Goal: Information Seeking & Learning: Learn about a topic

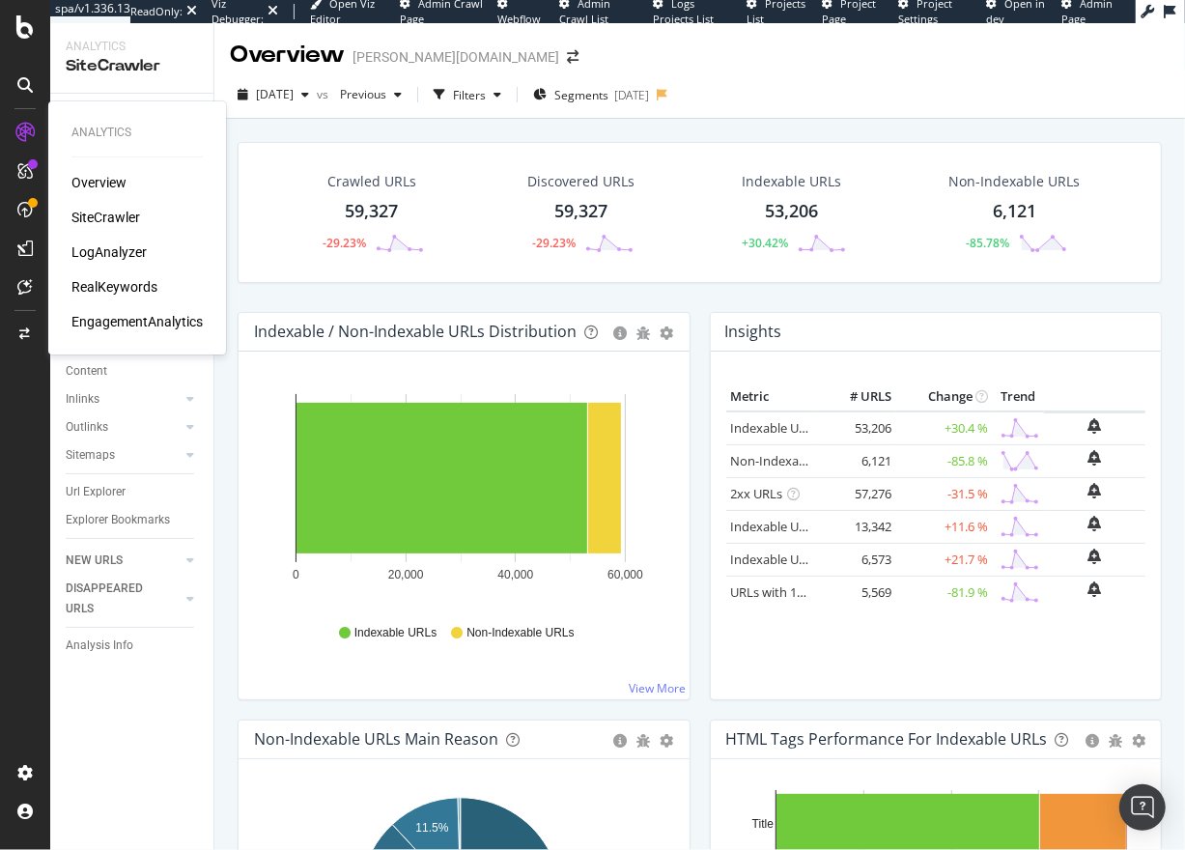
click at [116, 286] on div "RealKeywords" at bounding box center [114, 286] width 86 height 19
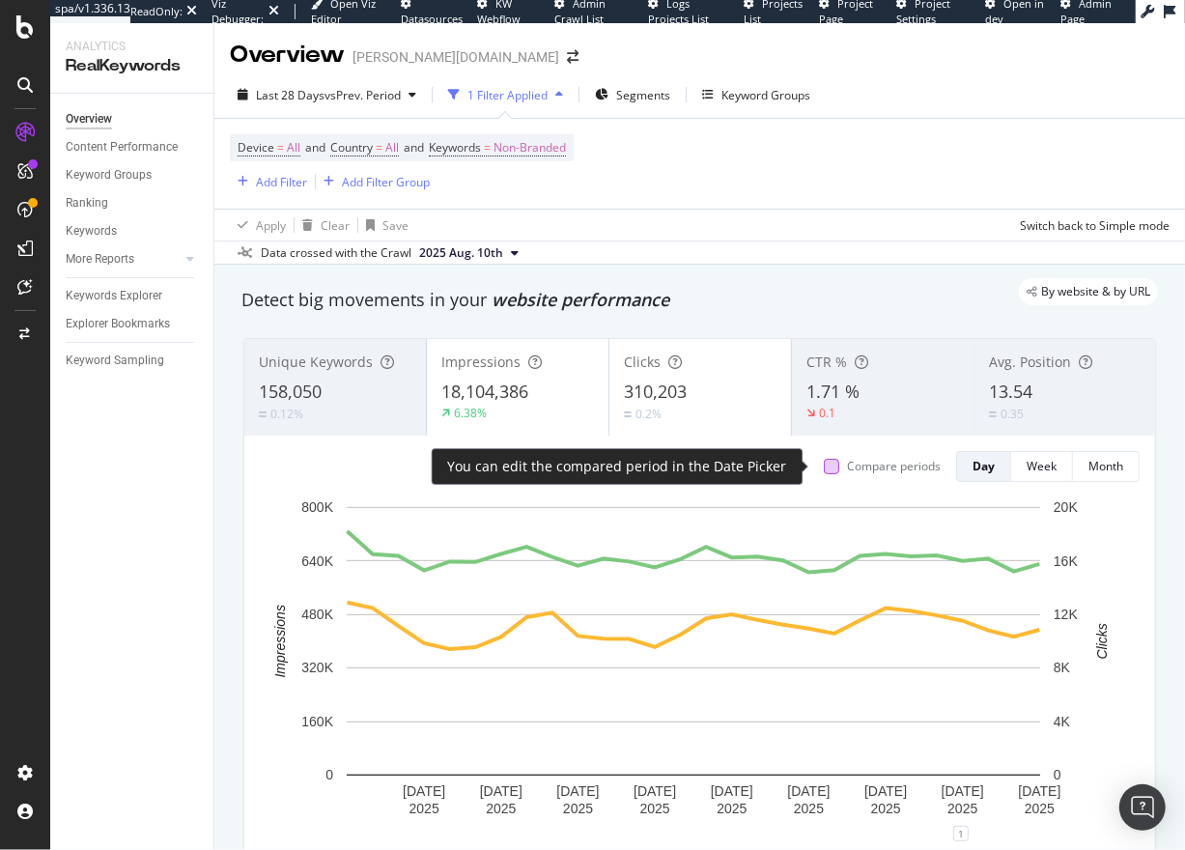
click at [824, 468] on div at bounding box center [831, 466] width 15 height 15
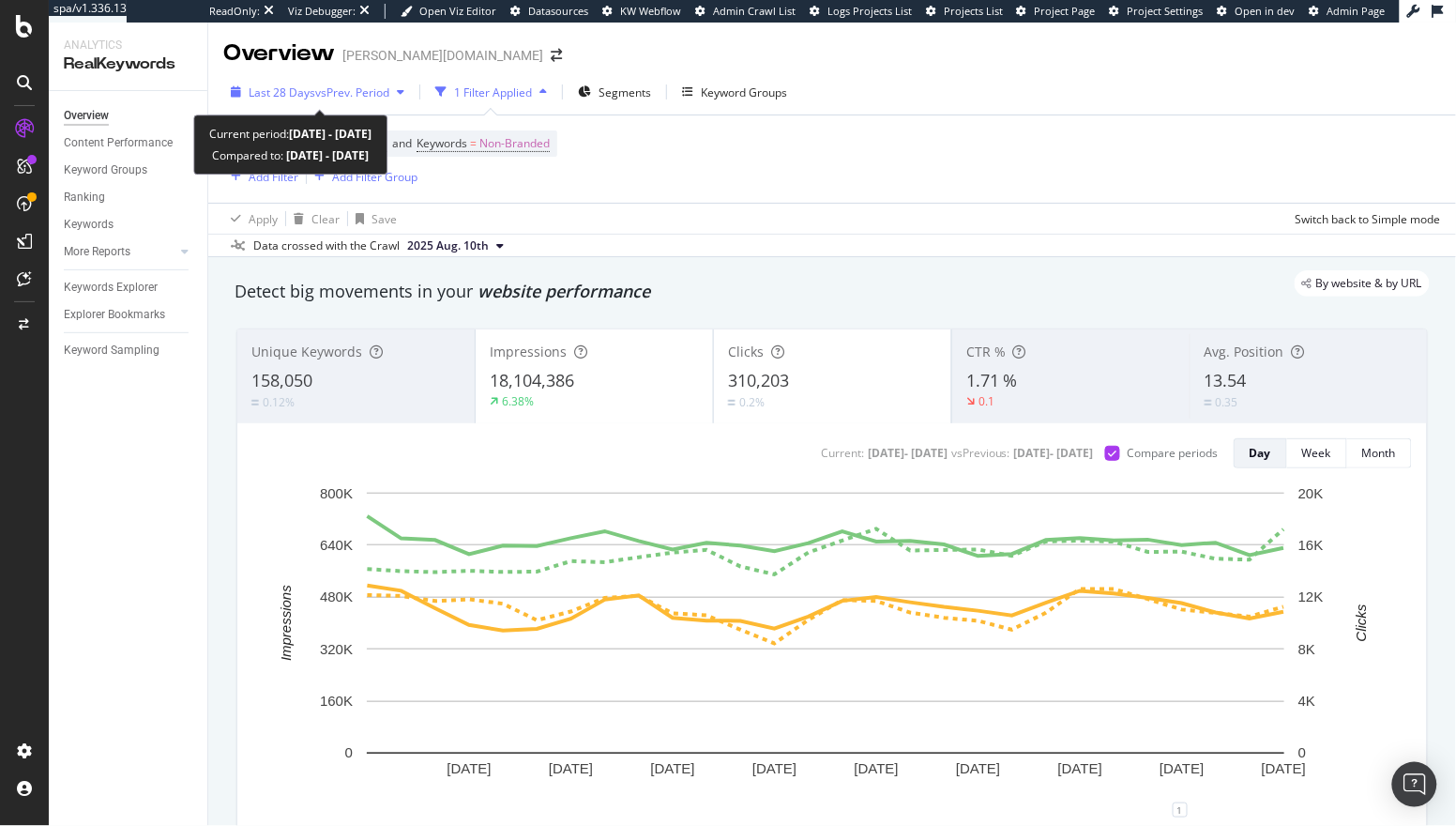
click at [348, 94] on span "vs Prev. Period" at bounding box center [352, 92] width 74 height 16
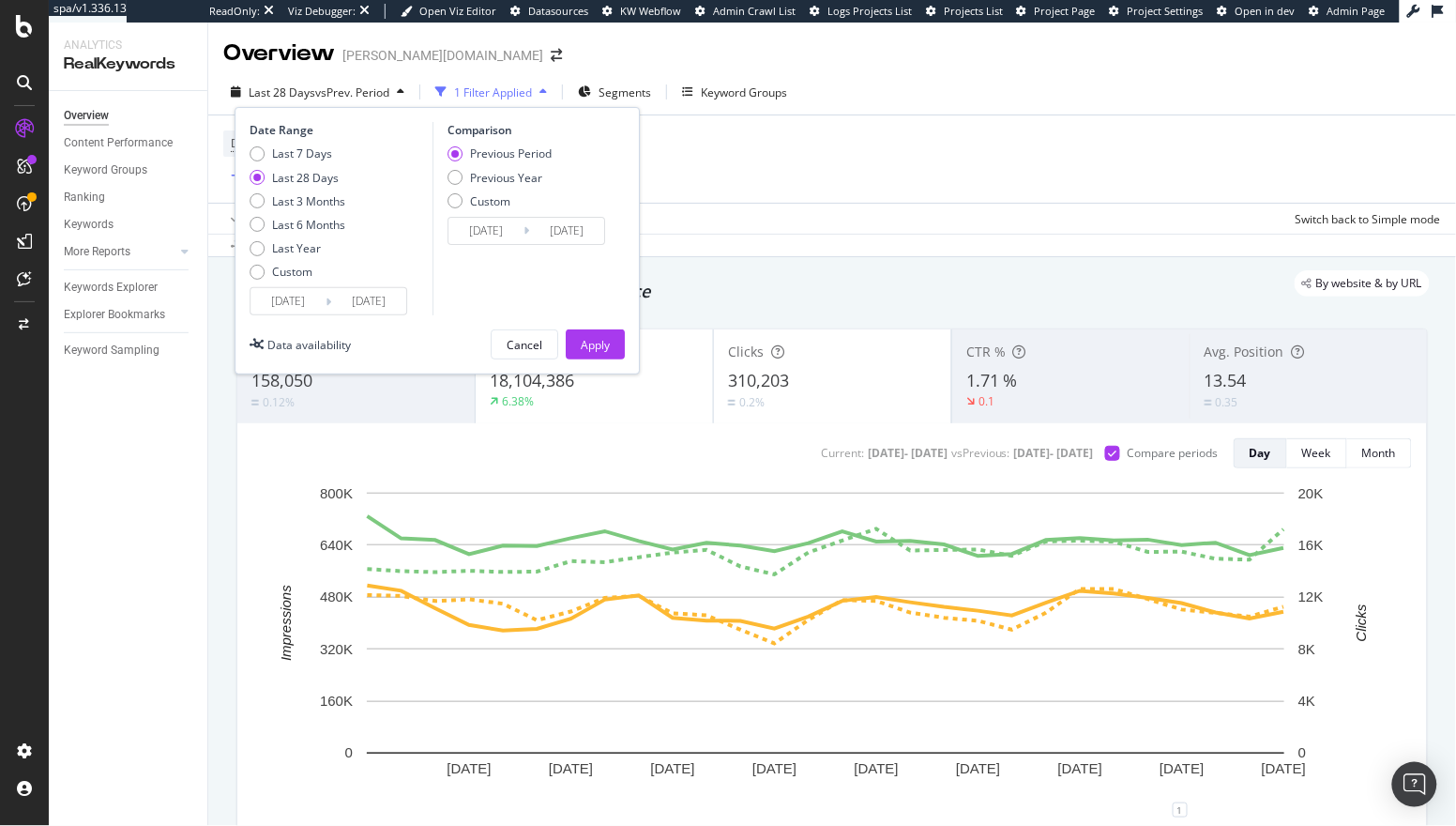
click at [243, 202] on div "Date Range Last 7 Days Last 28 Days Last 3 Months Last 6 Months Last Year Custo…" at bounding box center [436, 240] width 405 height 267
click at [256, 202] on div "Last 3 Months" at bounding box center [257, 200] width 15 height 15
type input "[DATE]"
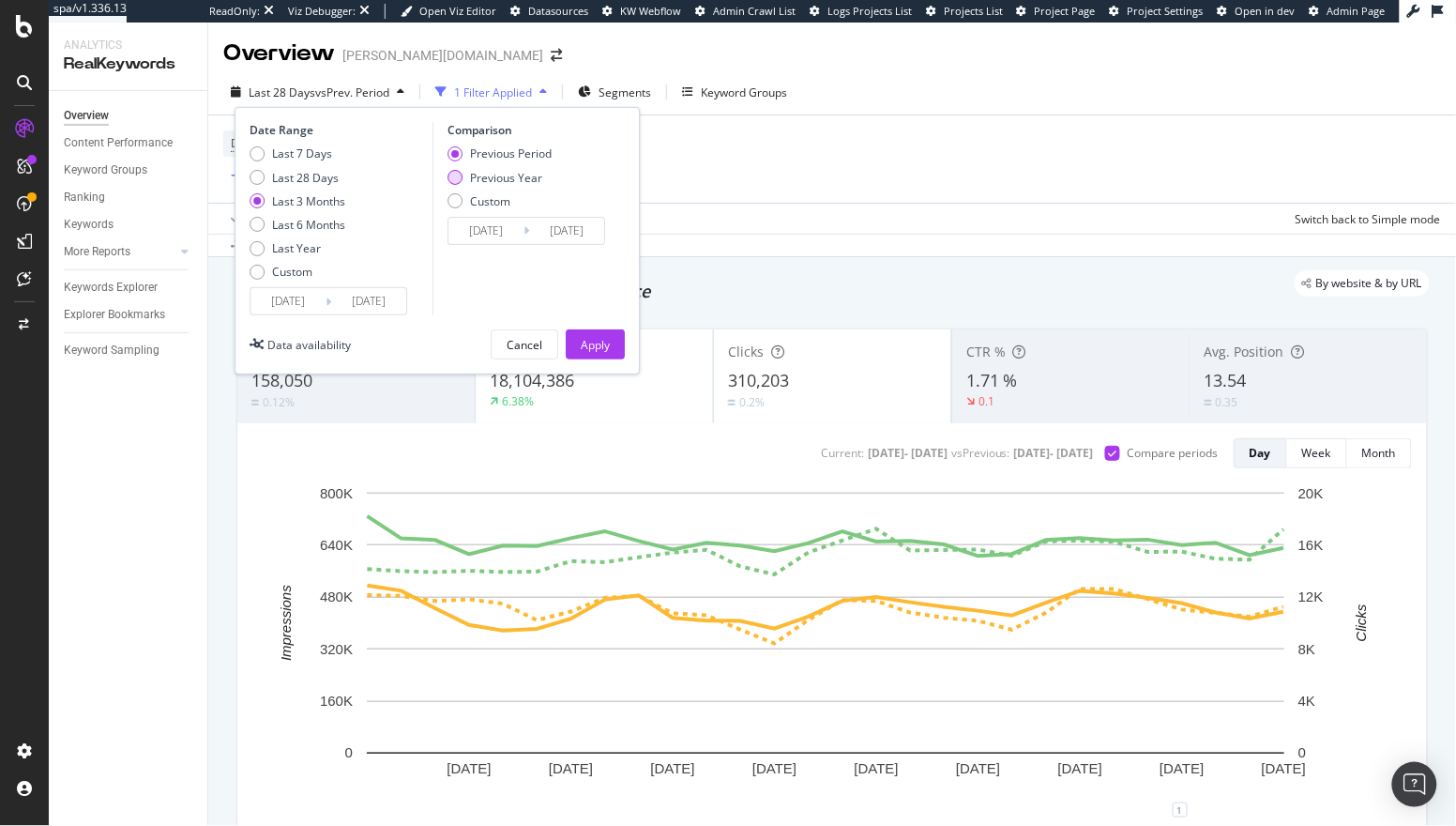
click at [448, 181] on div "Previous Year" at bounding box center [500, 178] width 104 height 16
type input "[DATE]"
click at [622, 354] on button "Apply" at bounding box center [595, 344] width 59 height 30
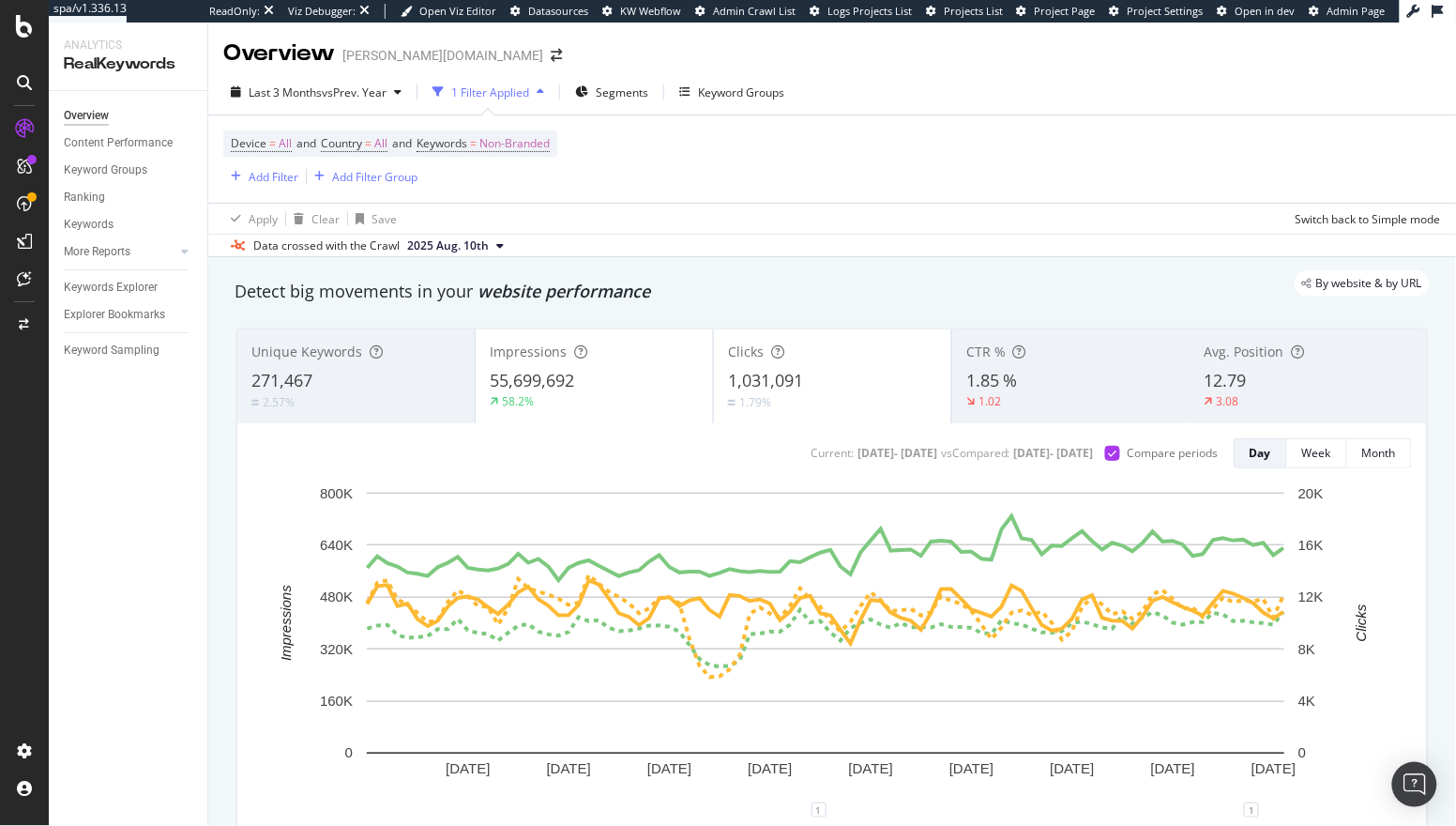
click at [592, 392] on div "55,699,692" at bounding box center [594, 380] width 209 height 24
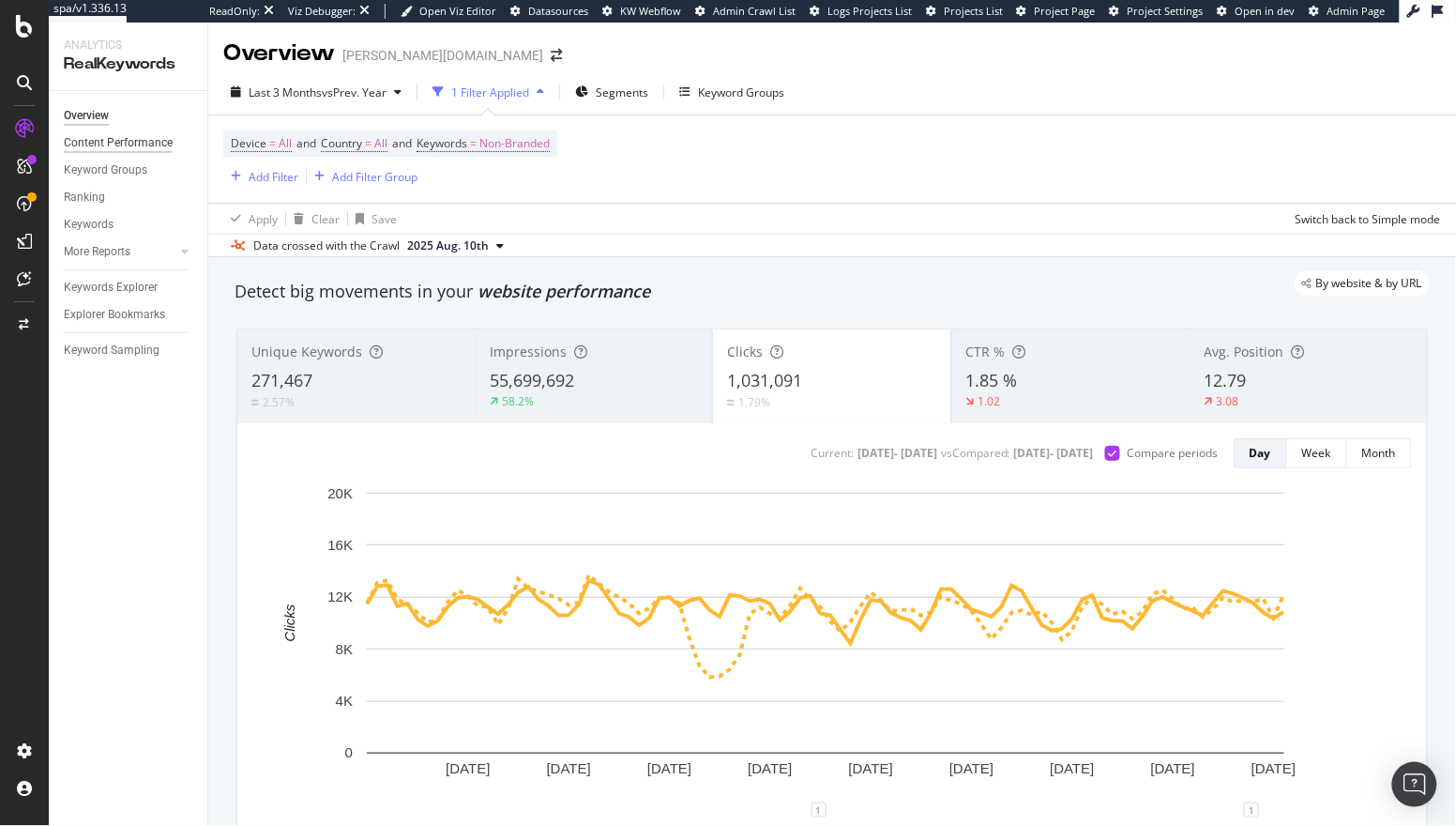
click at [110, 144] on div "Content Performance" at bounding box center [119, 143] width 109 height 19
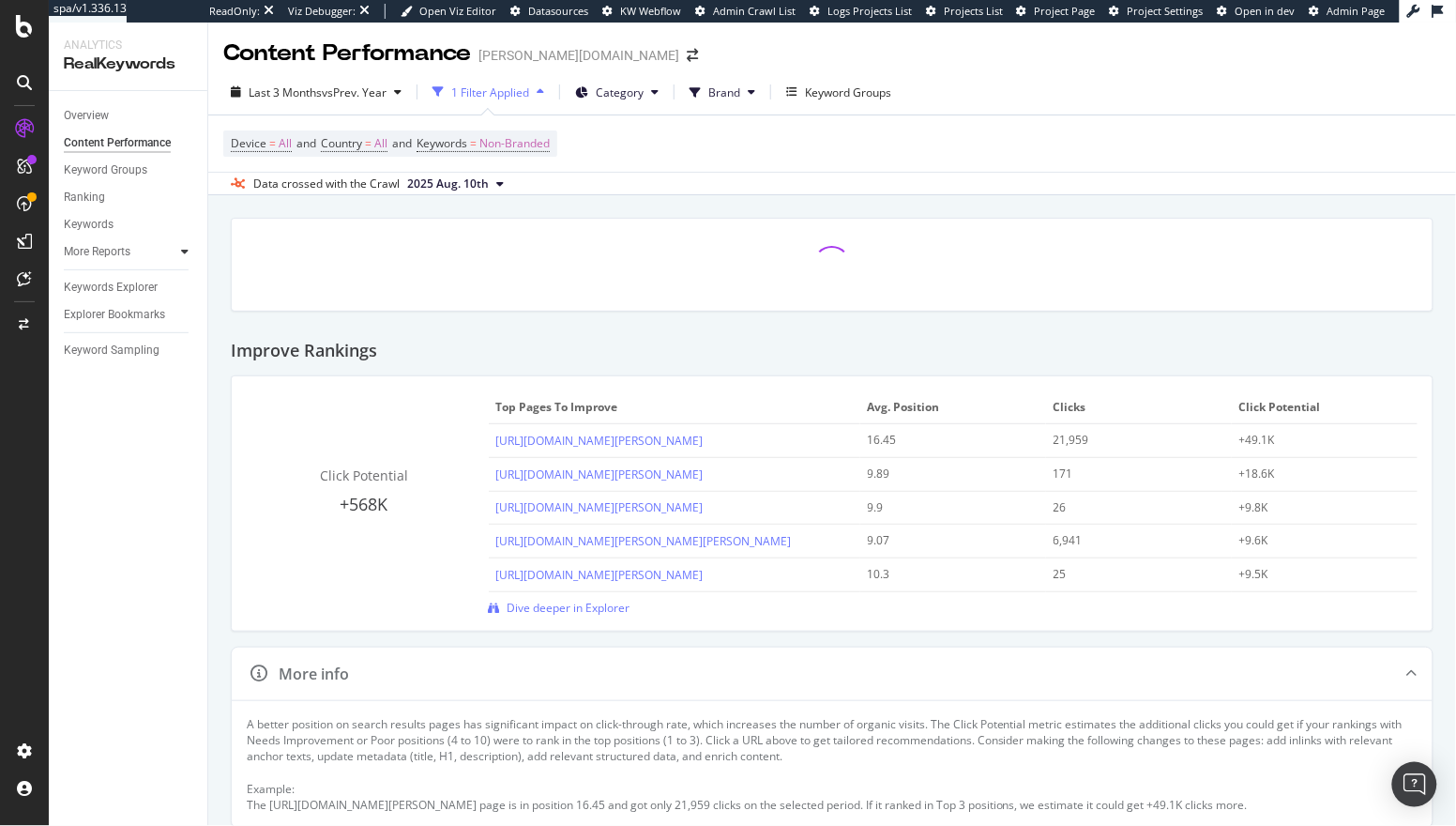
click at [181, 252] on icon at bounding box center [185, 252] width 8 height 12
click at [97, 338] on div "Content" at bounding box center [92, 333] width 41 height 19
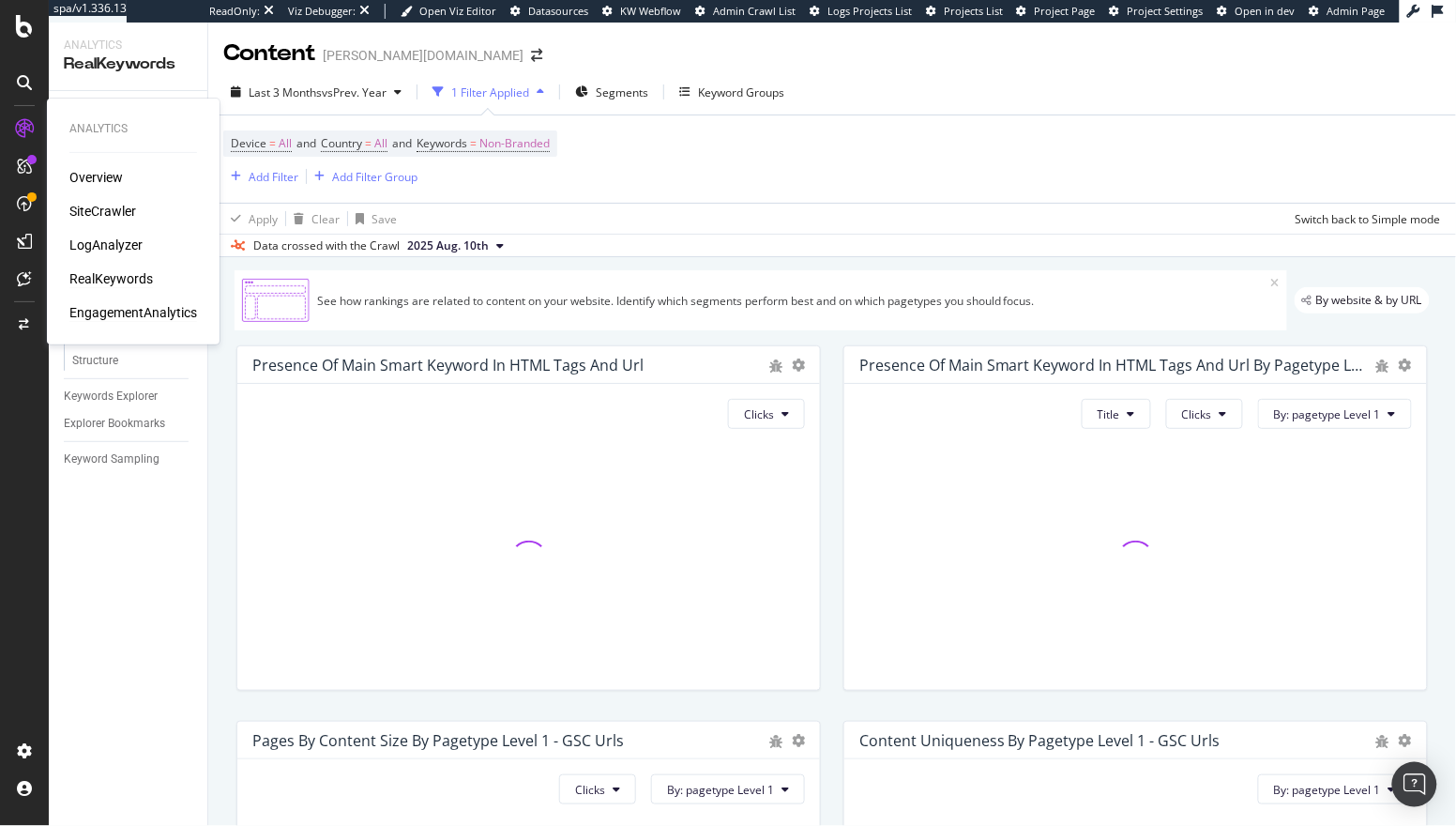
click at [129, 312] on div "EngagementAnalytics" at bounding box center [132, 312] width 127 height 18
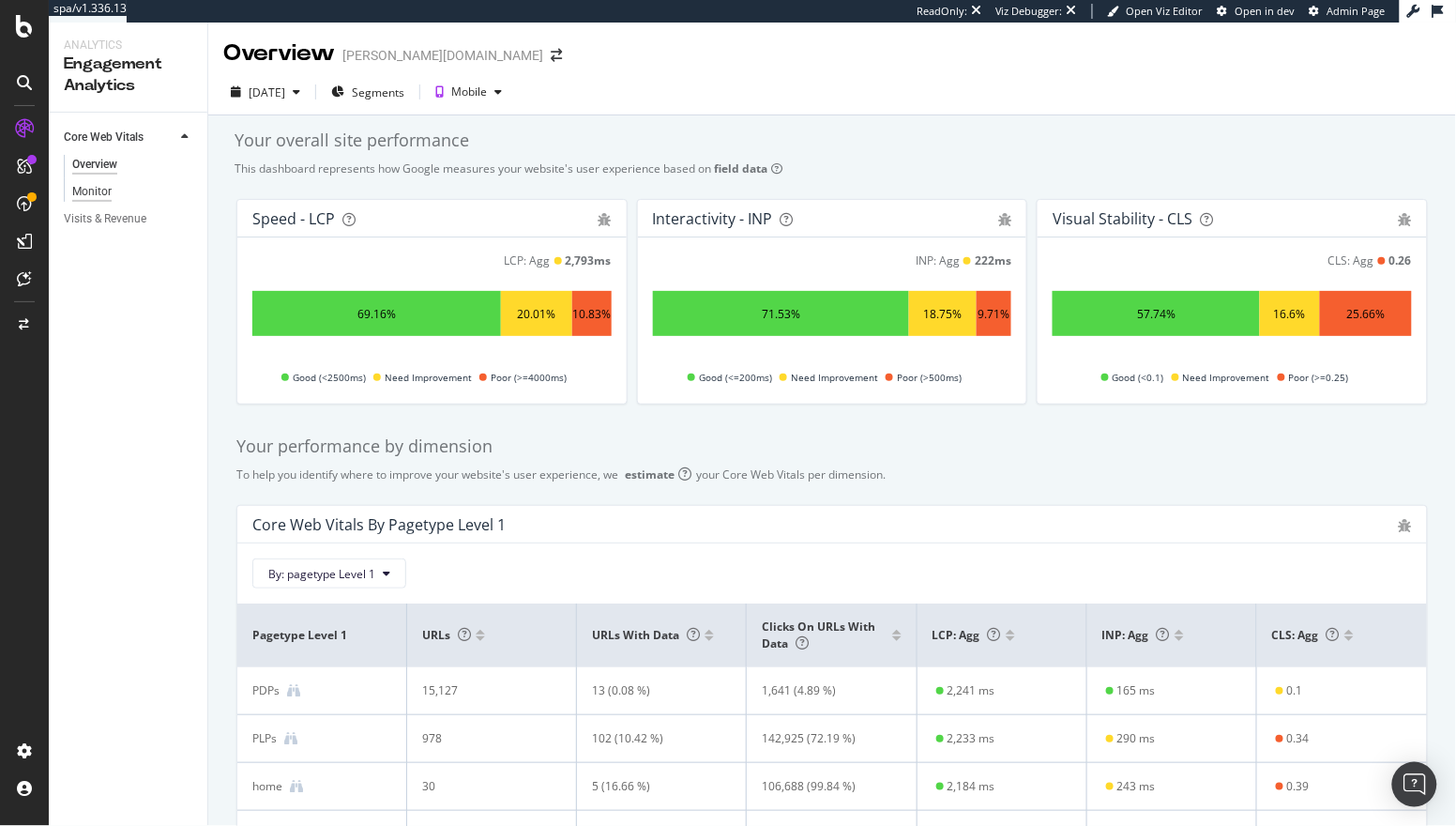
click at [104, 187] on div "Monitor" at bounding box center [91, 191] width 40 height 19
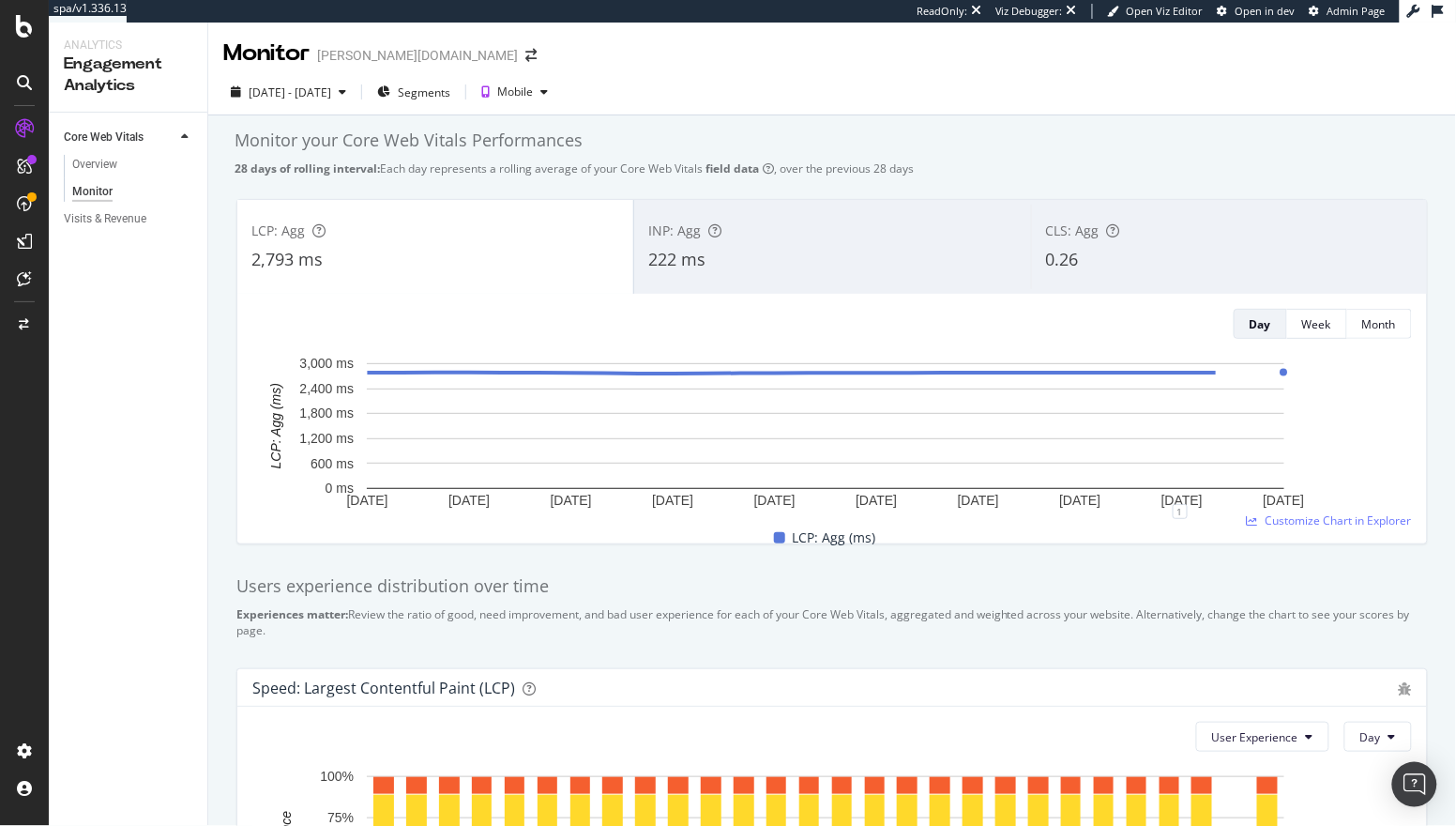
click at [818, 252] on div "222 ms" at bounding box center [832, 259] width 367 height 24
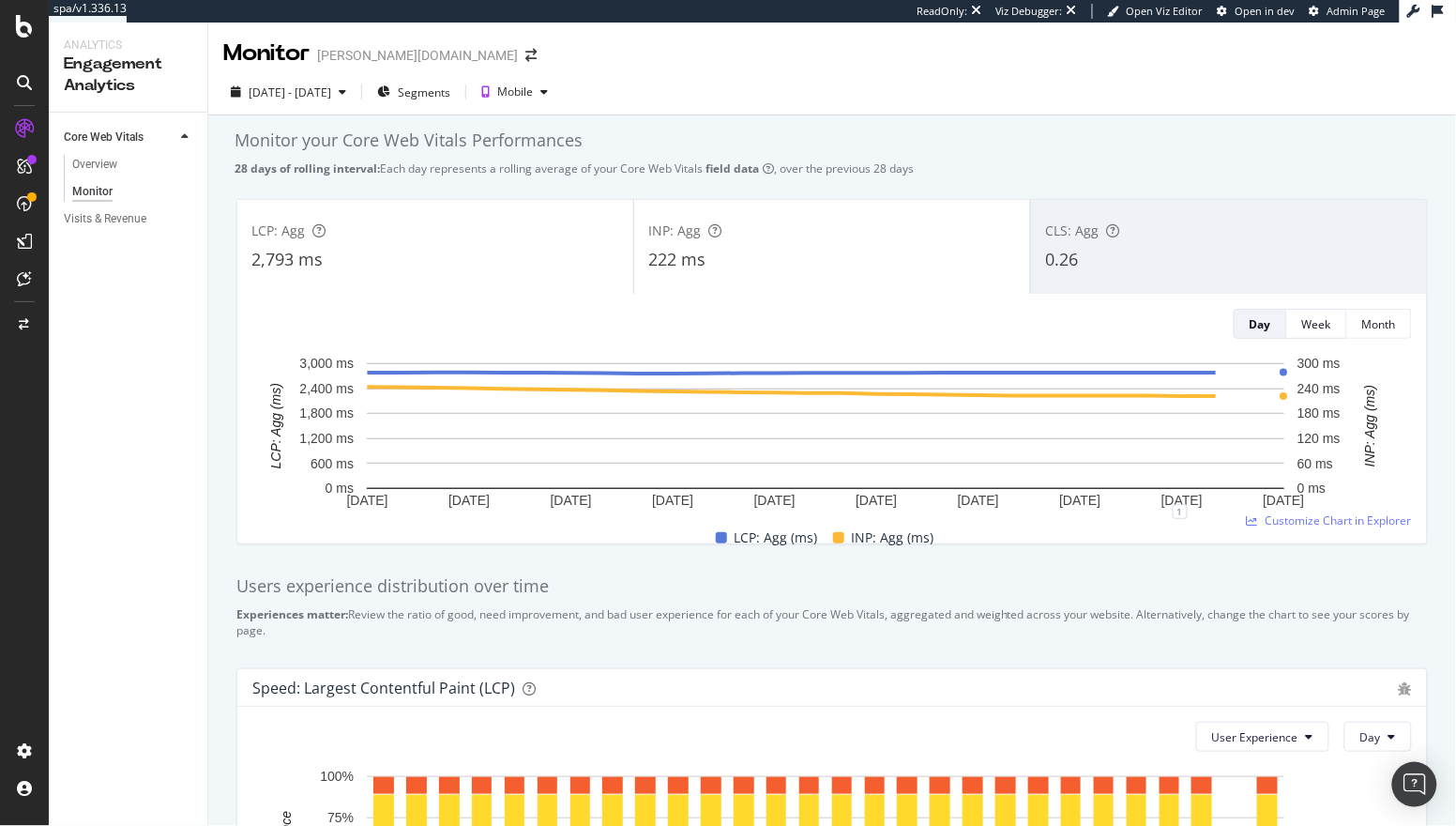
click at [1151, 260] on div "0.26" at bounding box center [1230, 259] width 367 height 24
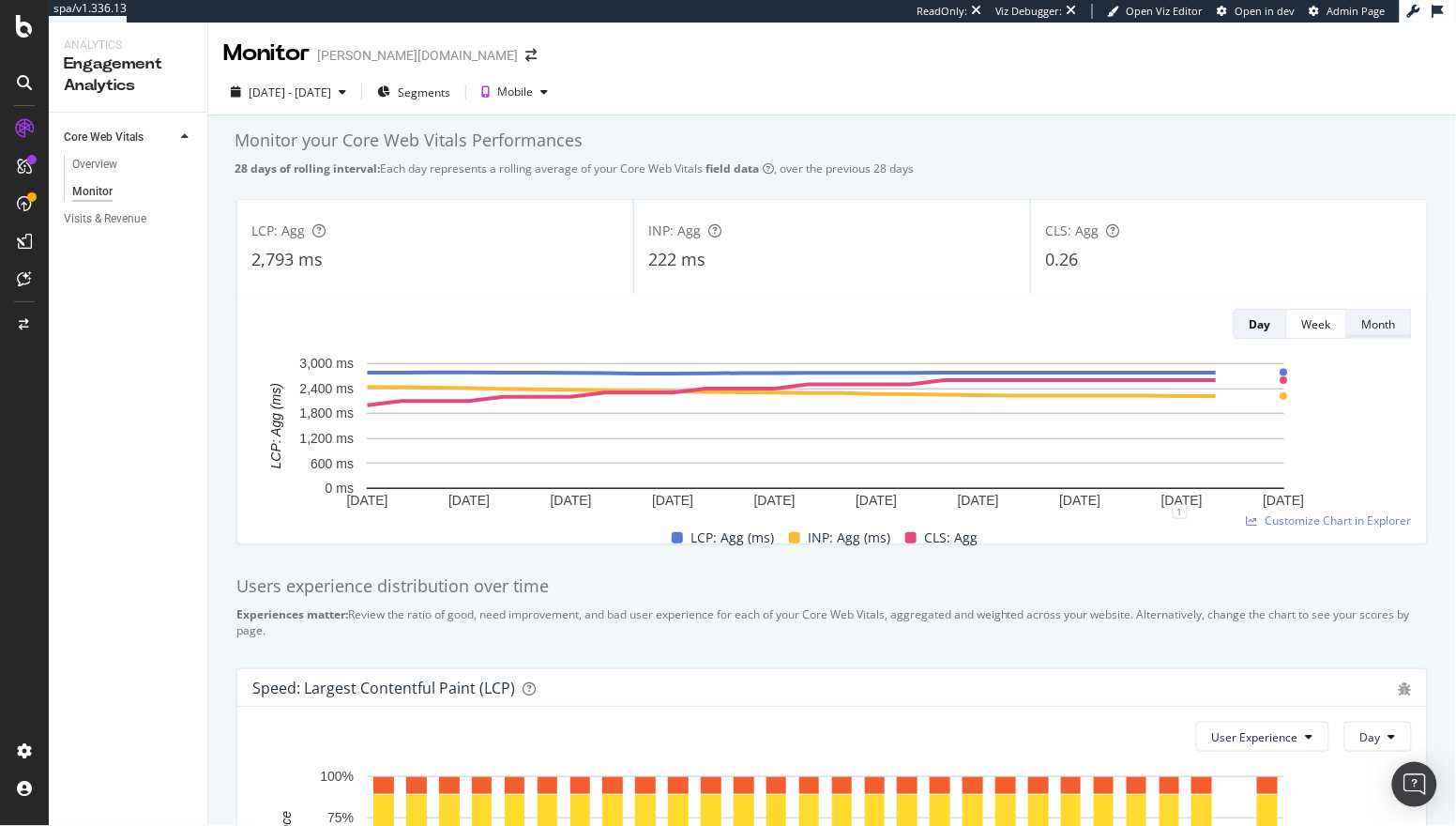
click at [1151, 317] on div "Month" at bounding box center [1379, 324] width 34 height 16
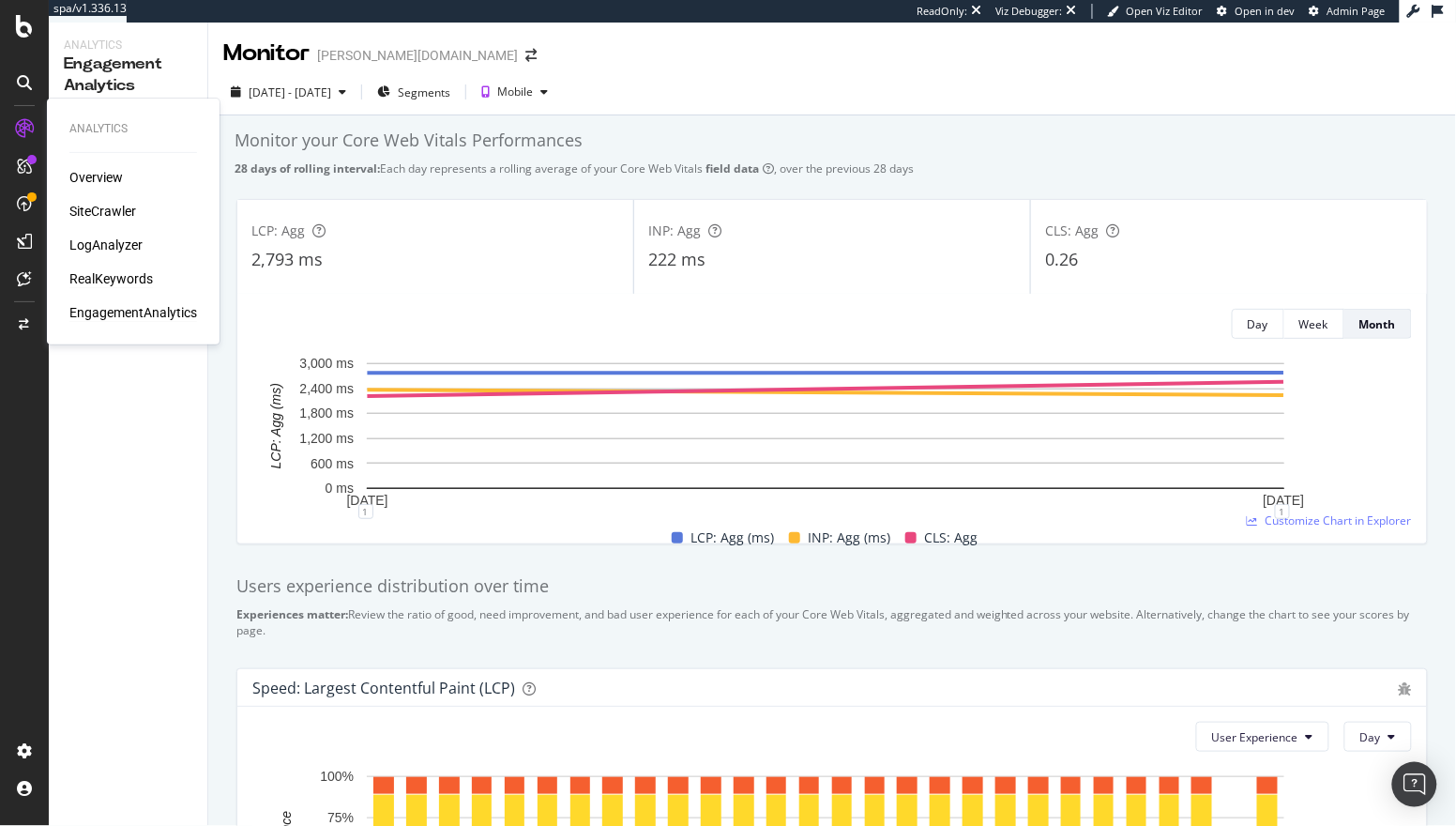
click at [121, 272] on div "RealKeywords" at bounding box center [111, 278] width 84 height 18
